Goal: Communication & Community: Answer question/provide support

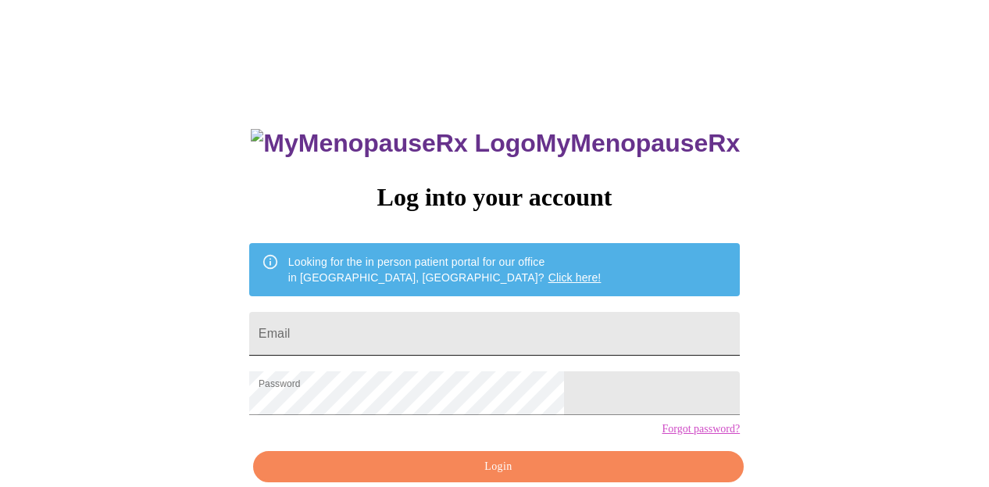
click at [433, 330] on input "Email" at bounding box center [494, 334] width 491 height 44
type input "[EMAIL_ADDRESS][DOMAIN_NAME]"
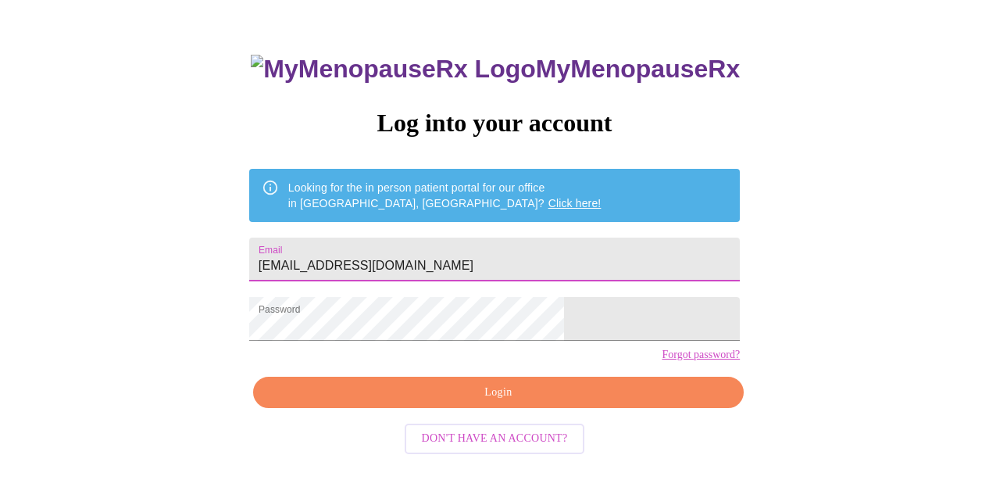
click at [489, 406] on button "Login" at bounding box center [498, 393] width 491 height 32
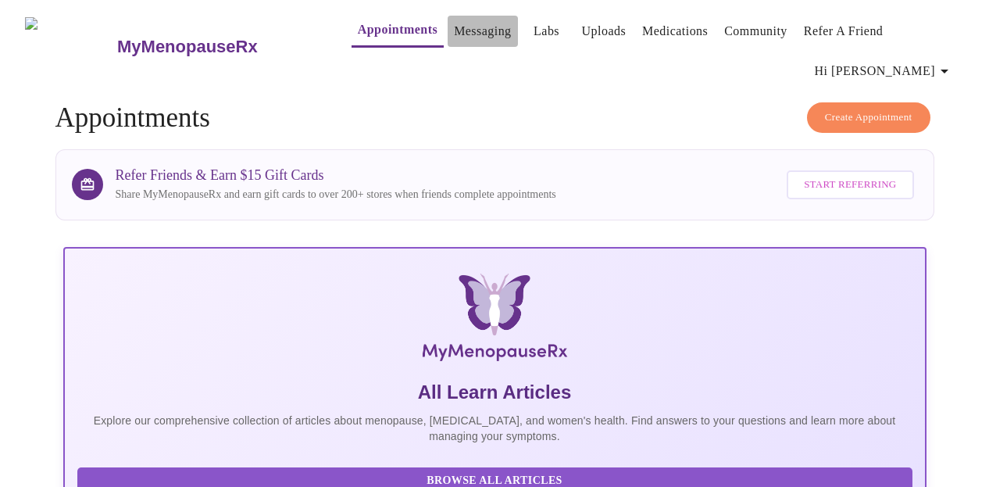
click at [456, 16] on button "Messaging" at bounding box center [483, 31] width 70 height 31
click at [462, 33] on link "Messaging" at bounding box center [482, 31] width 57 height 22
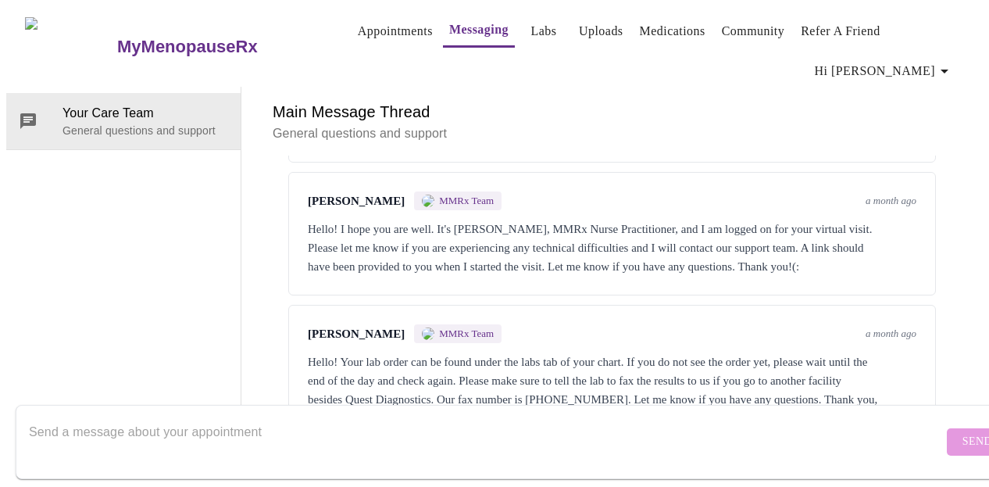
scroll to position [3232, 0]
click at [479, 431] on textarea "Send a message about your appointment" at bounding box center [486, 441] width 914 height 50
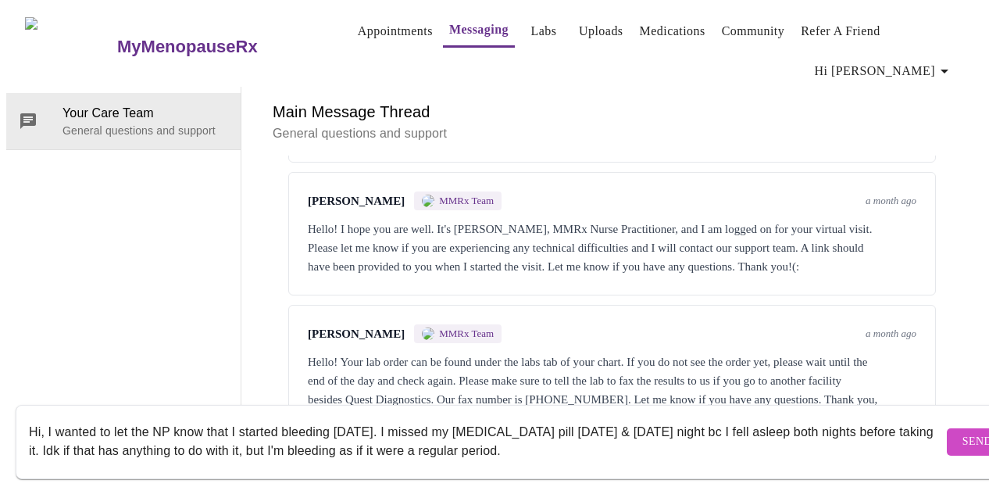
type textarea "Hi, I wanted to let the NP know that I started bleeding [DATE]. I missed my [ME…"
click at [962, 432] on span "Send" at bounding box center [977, 442] width 30 height 20
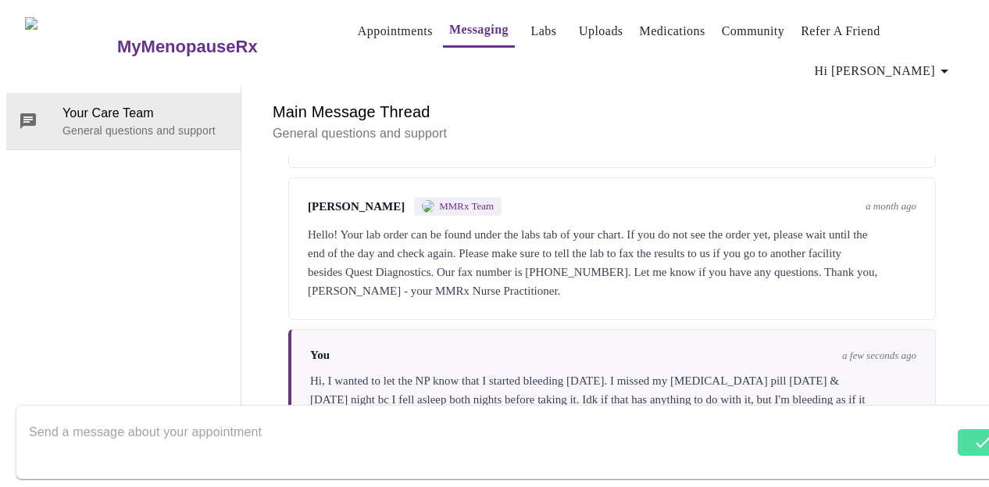
scroll to position [3363, 0]
